Goal: Obtain resource: Download file/media

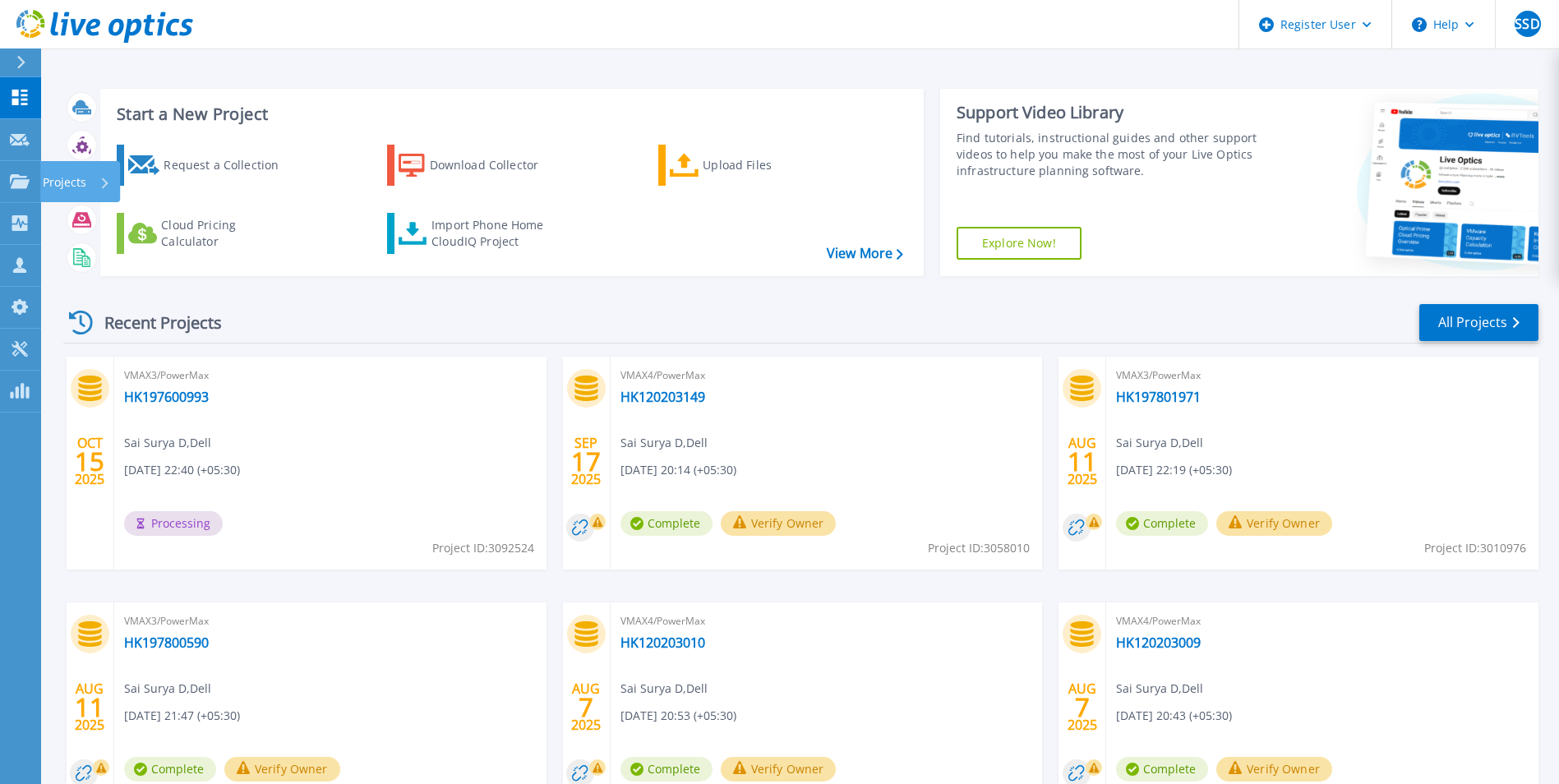
drag, startPoint x: 14, startPoint y: 164, endPoint x: 95, endPoint y: 209, distance: 92.7
click at [14, 164] on link "Projects Projects" at bounding box center [20, 182] width 41 height 42
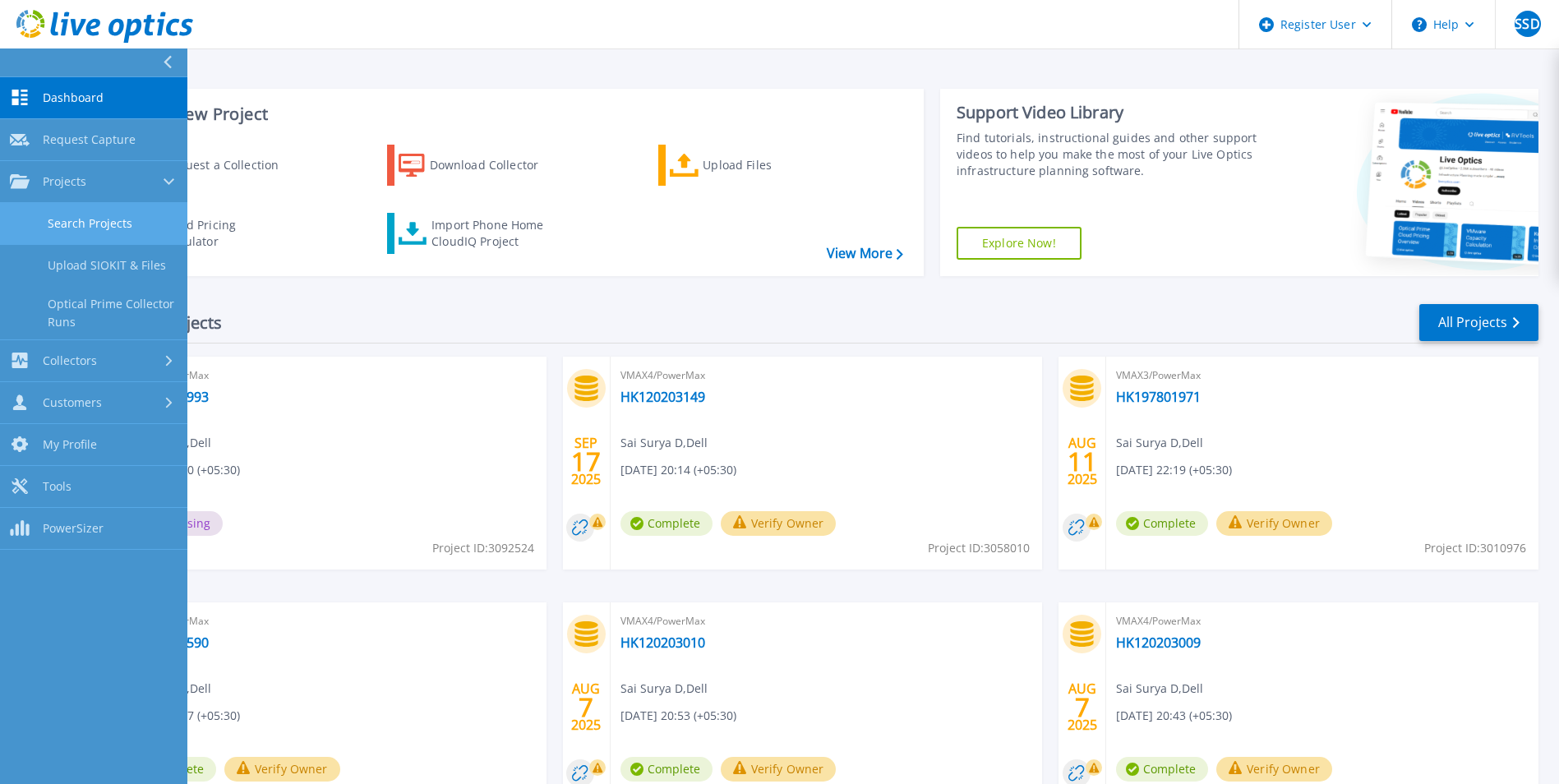
click at [110, 211] on link "Search Projects" at bounding box center [94, 224] width 187 height 42
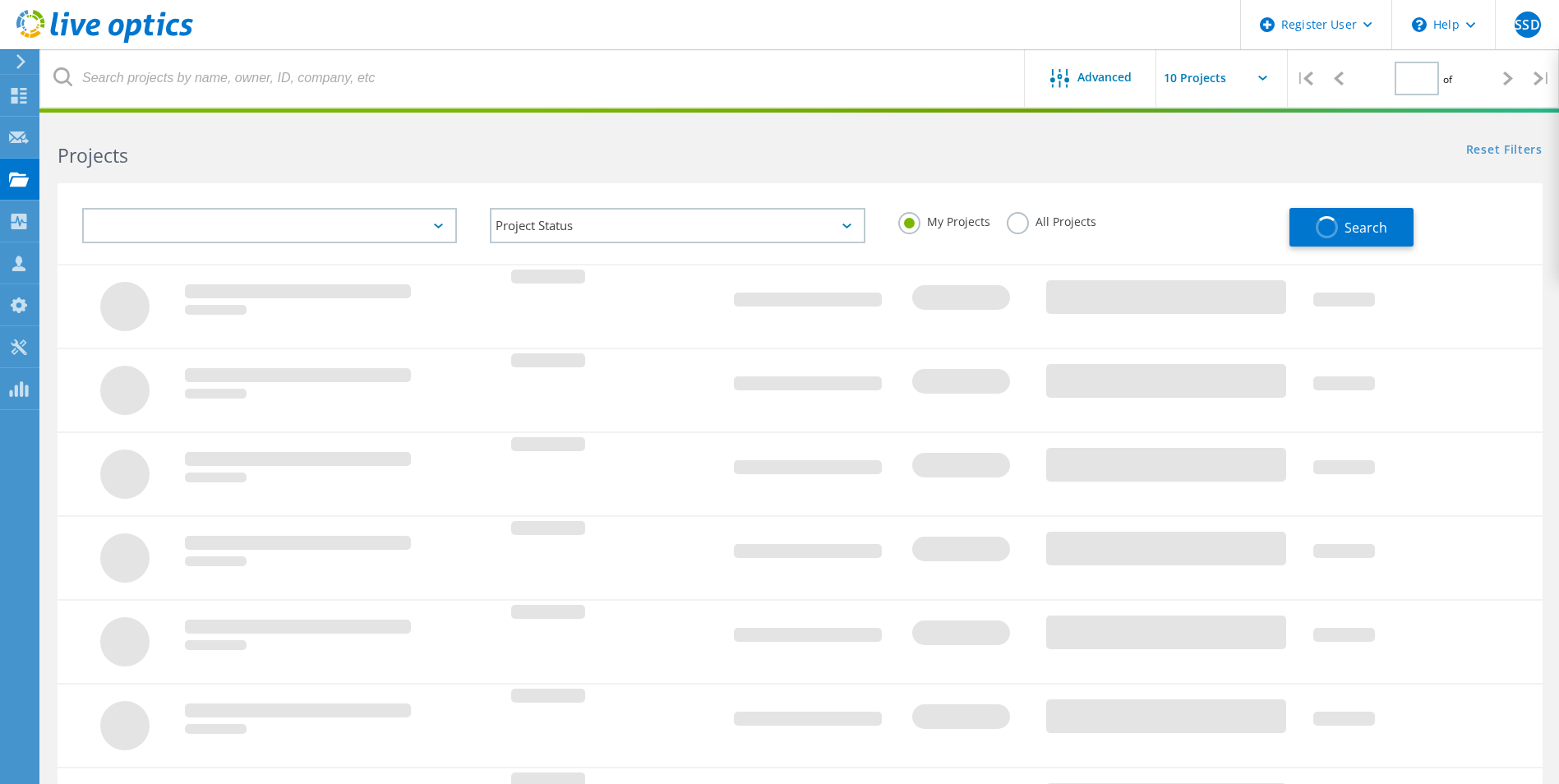
type input "1"
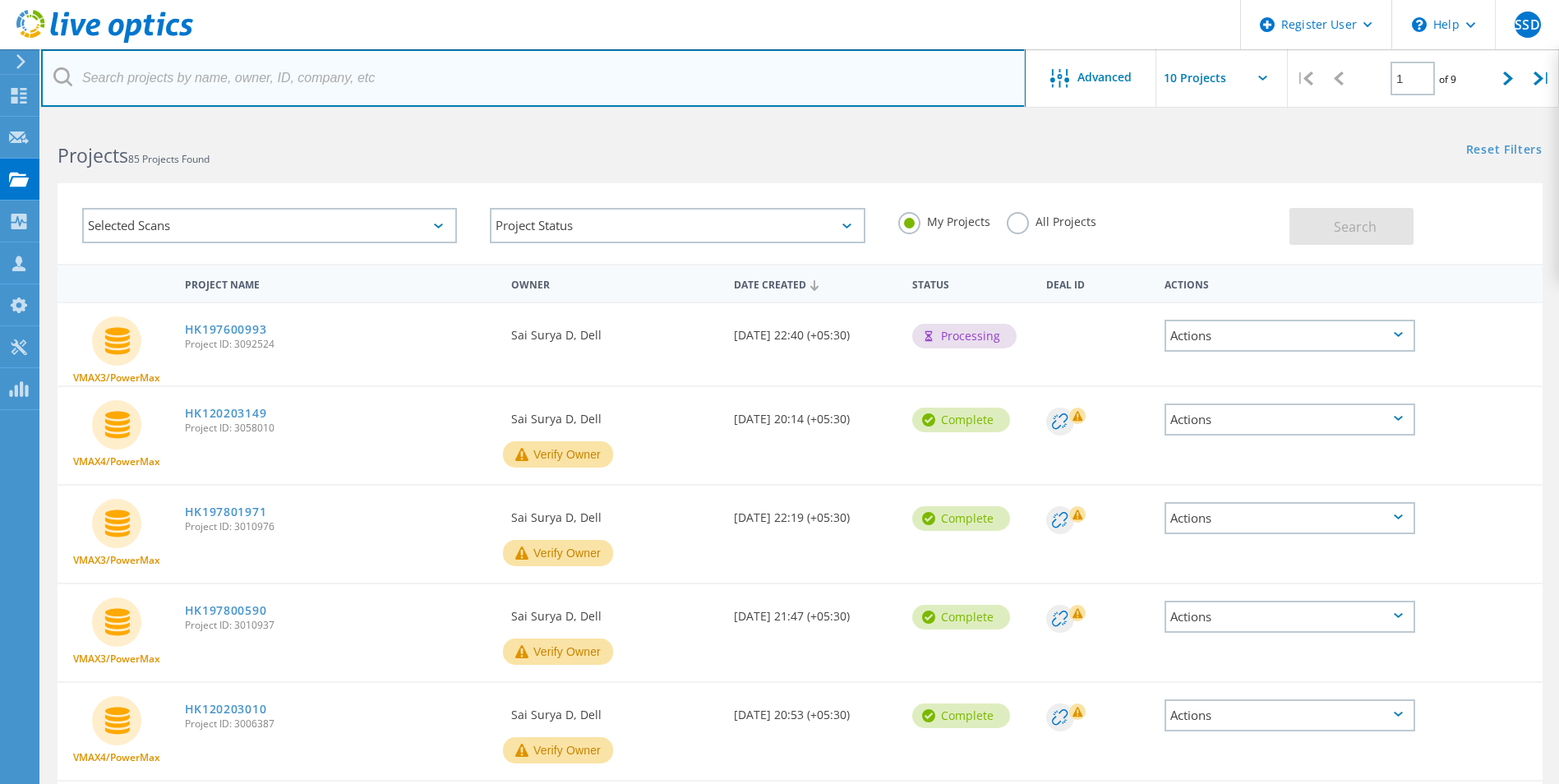
click at [105, 84] on input "text" at bounding box center [533, 78] width 985 height 58
paste input "HK197600993"
type input "HK197600993"
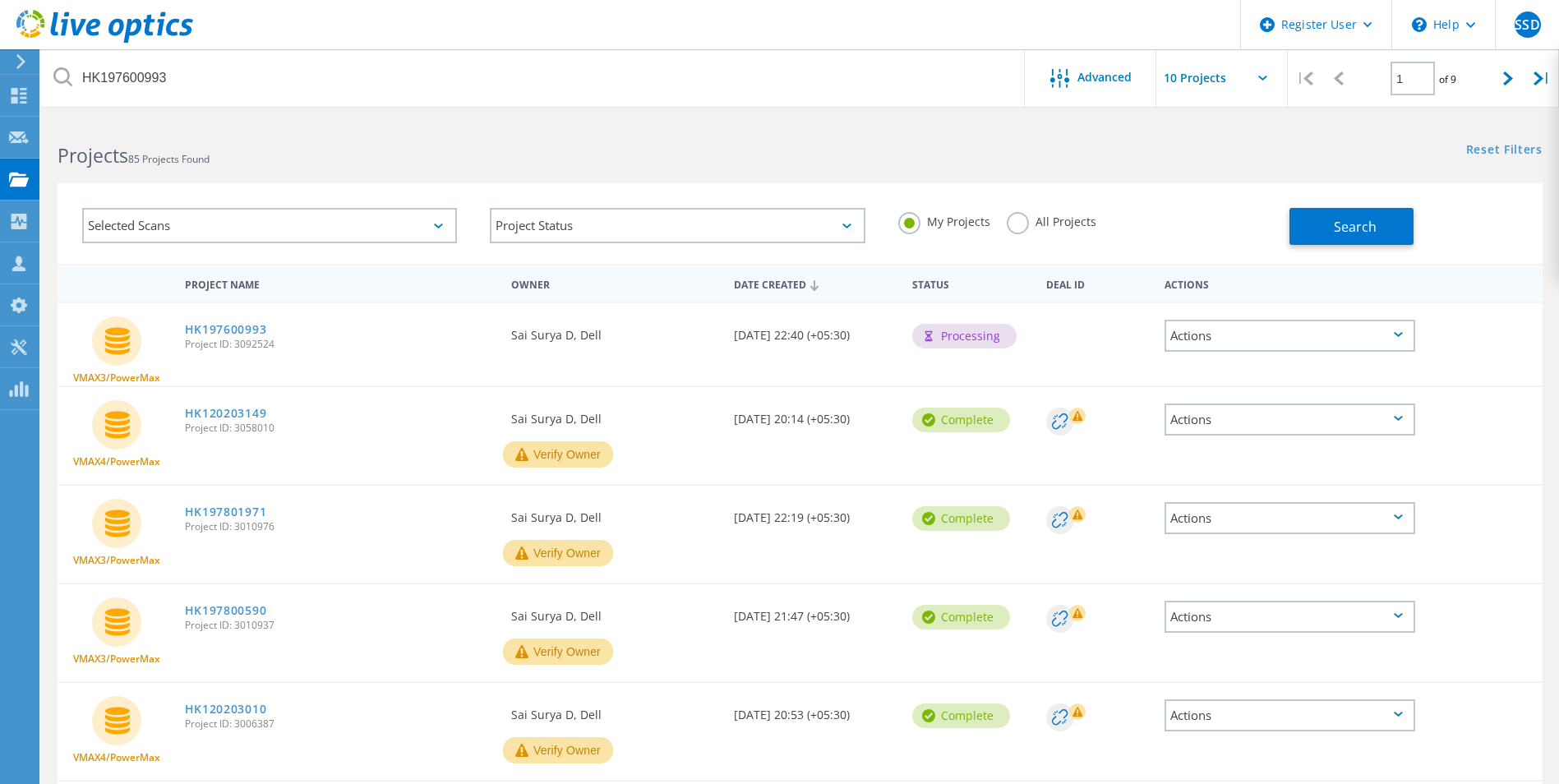
click at [1023, 219] on label "All Projects" at bounding box center [1051, 219] width 90 height 16
click at [0, 0] on input "All Projects" at bounding box center [0, 0] width 0 height 0
click at [1288, 225] on div "My Projects All Projects" at bounding box center [1085, 221] width 408 height 61
click at [1306, 222] on button "Search" at bounding box center [1351, 226] width 124 height 37
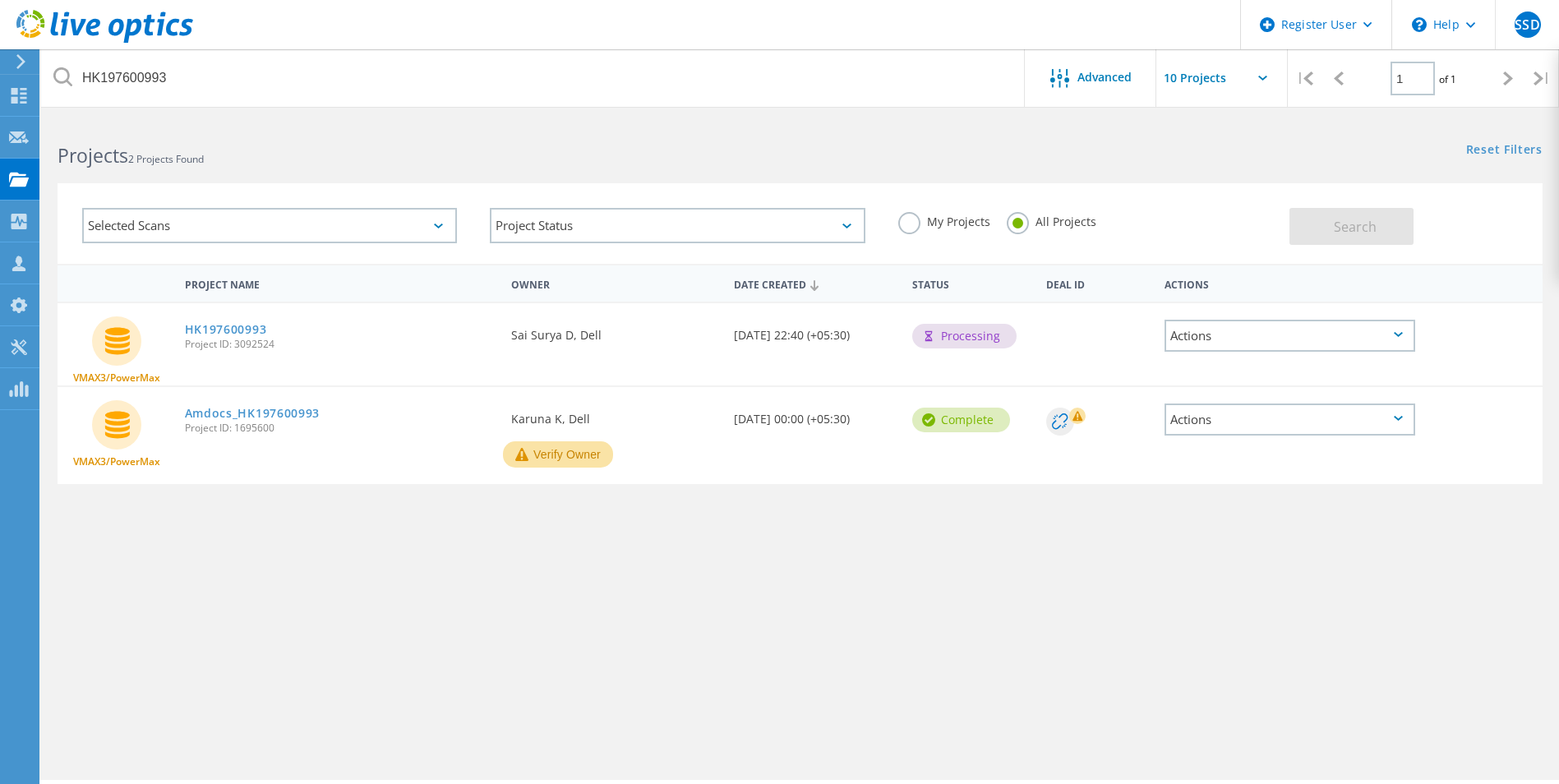
click at [244, 467] on div "VMAX3/PowerMax Amdocs_HK197600993 Project ID: 1695600 Requested By Karuna K, De…" at bounding box center [800, 435] width 1485 height 97
click at [229, 332] on link "HK197600993" at bounding box center [225, 329] width 82 height 11
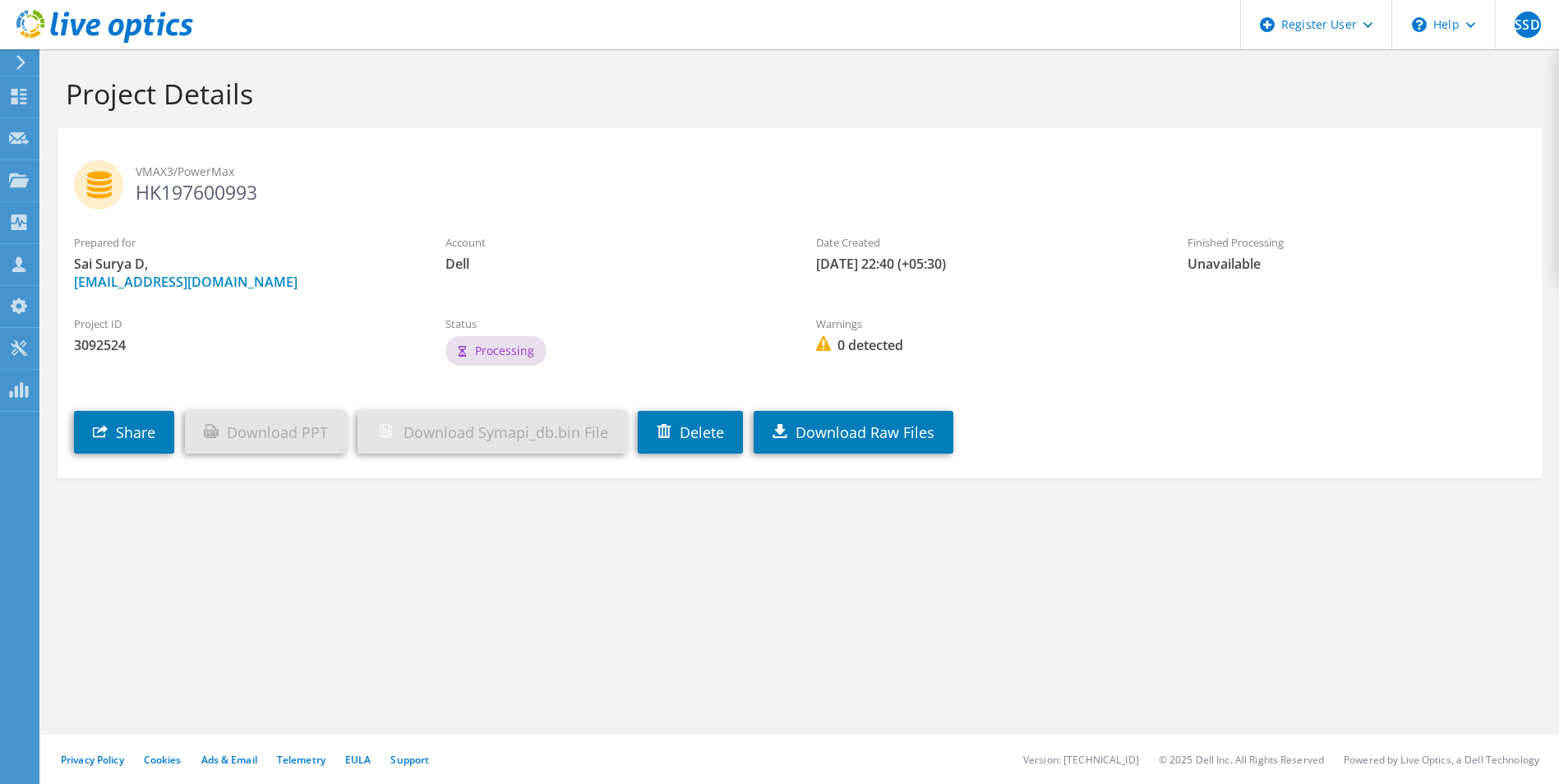
click at [347, 426] on link "Download PPT" at bounding box center [265, 431] width 162 height 43
drag, startPoint x: 294, startPoint y: 426, endPoint x: 332, endPoint y: 429, distance: 38.1
click at [291, 427] on link "Download PPT" at bounding box center [265, 431] width 162 height 43
click at [457, 429] on link "Download Symapi_db.bin File" at bounding box center [492, 431] width 270 height 43
click at [347, 440] on link "Download PPT" at bounding box center [265, 431] width 162 height 43
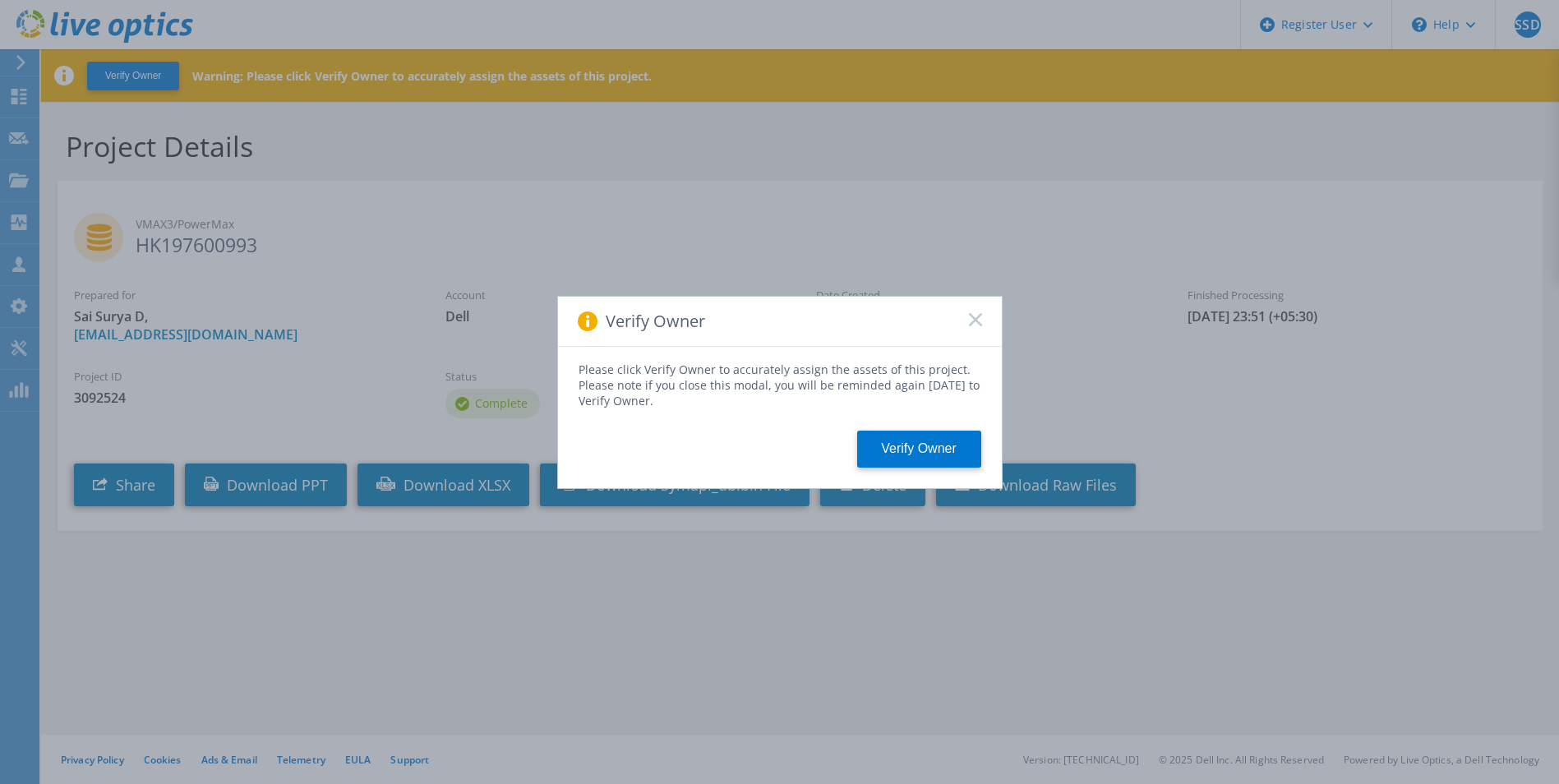
click at [970, 322] on icon at bounding box center [975, 320] width 13 height 13
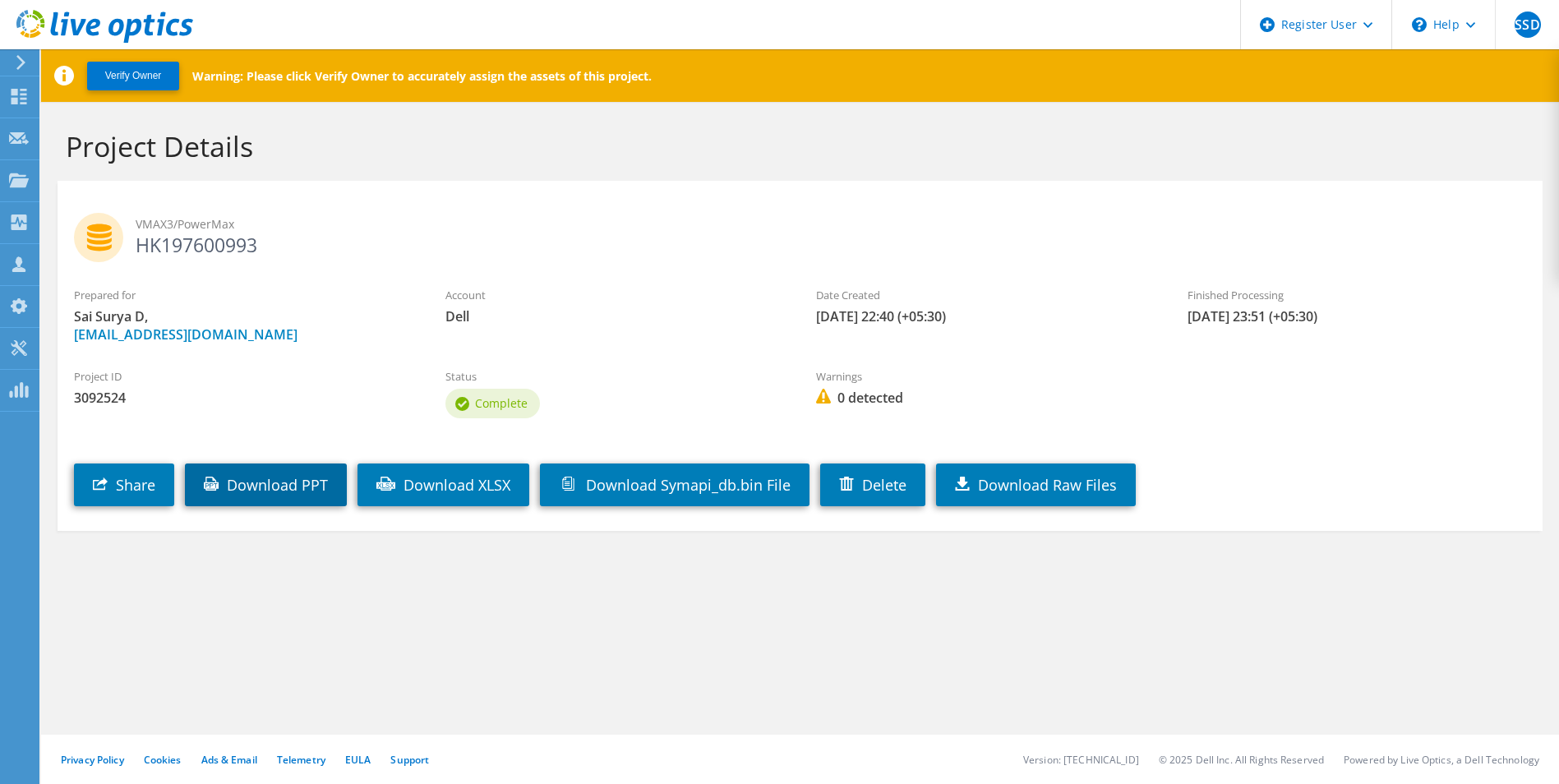
click at [302, 494] on link "Download PPT" at bounding box center [265, 484] width 162 height 43
click at [343, 370] on label "Project ID" at bounding box center [243, 375] width 339 height 16
